Goal: Information Seeking & Learning: Learn about a topic

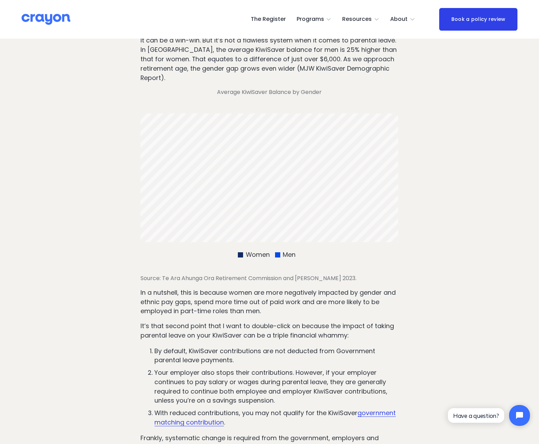
scroll to position [348, 0]
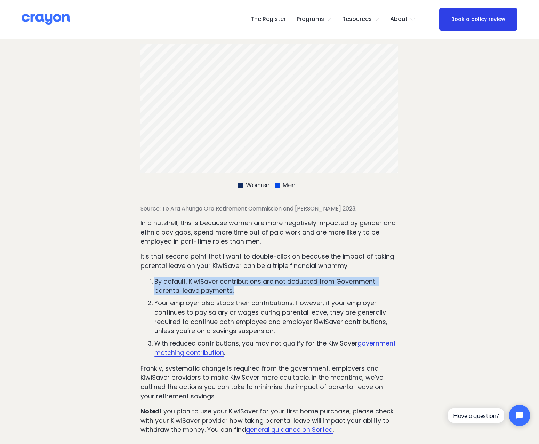
drag, startPoint x: 244, startPoint y: 291, endPoint x: 151, endPoint y: 282, distance: 93.2
click at [154, 282] on p "By default, KiwiSaver contributions are not deducted from Government parental l…" at bounding box center [276, 286] width 244 height 19
drag, startPoint x: 151, startPoint y: 282, endPoint x: 241, endPoint y: 304, distance: 92.2
click at [241, 304] on p "Your employer also stops their contributions. However, if your employer continu…" at bounding box center [276, 316] width 244 height 37
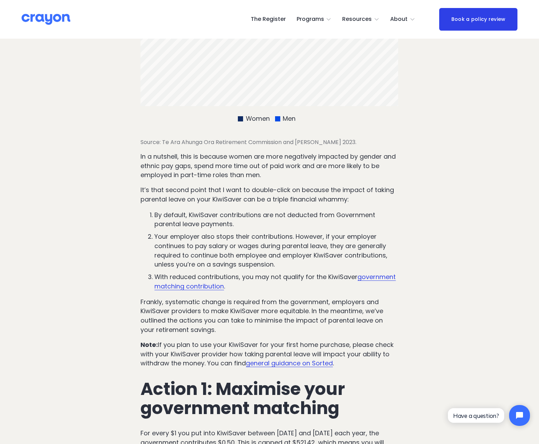
scroll to position [417, 0]
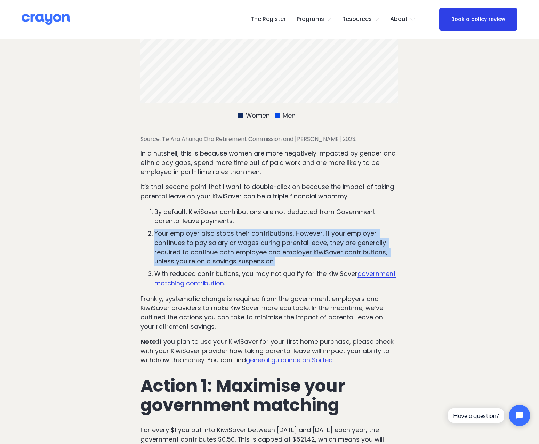
drag, startPoint x: 275, startPoint y: 263, endPoint x: 151, endPoint y: 237, distance: 126.5
click at [154, 237] on p "Your employer also stops their contributions. However, if your employer continu…" at bounding box center [276, 247] width 244 height 37
drag, startPoint x: 151, startPoint y: 237, endPoint x: 254, endPoint y: 254, distance: 104.8
click at [254, 254] on p "Your employer also stops their contributions. However, if your employer continu…" at bounding box center [276, 247] width 244 height 37
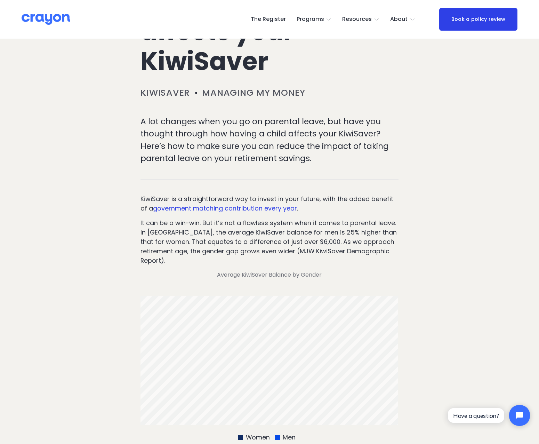
scroll to position [104, 0]
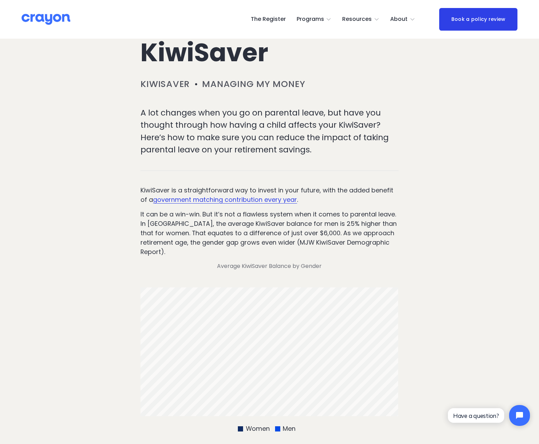
click at [0, 0] on span "Newsroom" at bounding box center [0, 0] width 0 height 0
